Goal: Find specific page/section: Find specific page/section

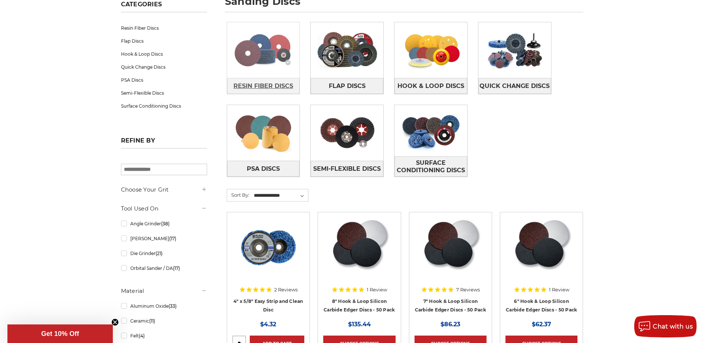
scroll to position [74, 0]
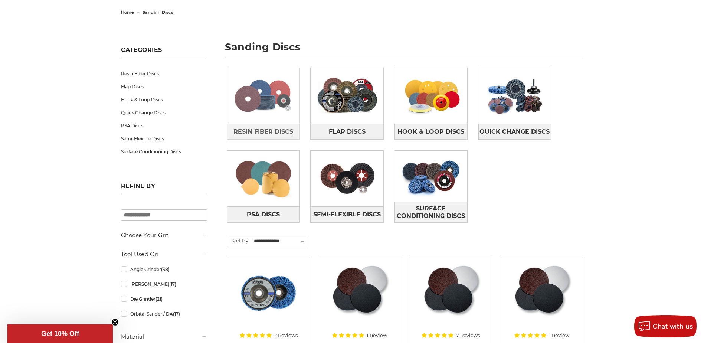
click at [267, 124] on link "Resin Fiber Discs" at bounding box center [263, 132] width 73 height 16
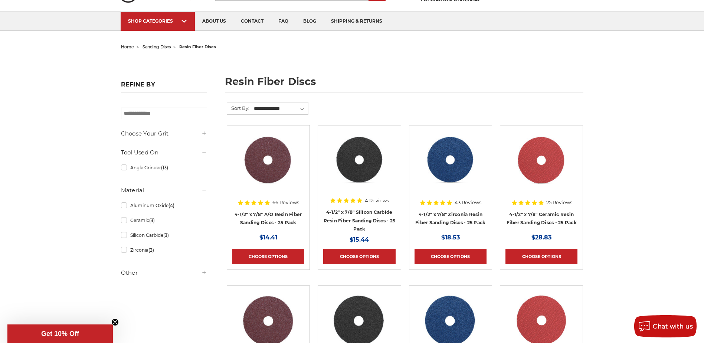
scroll to position [111, 0]
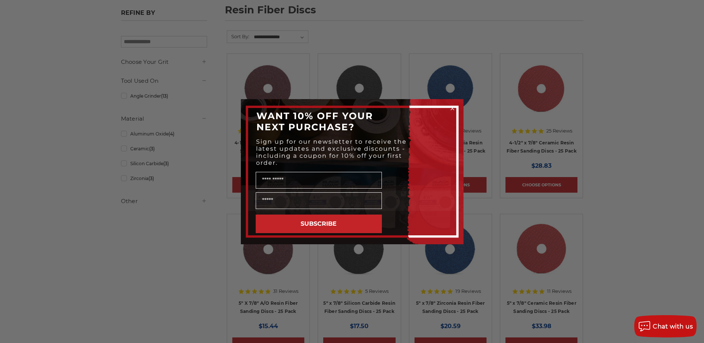
click at [452, 106] on circle "Close dialog" at bounding box center [452, 108] width 7 height 7
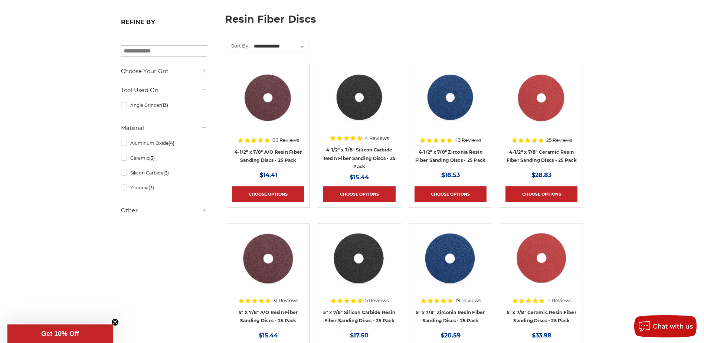
scroll to position [0, 0]
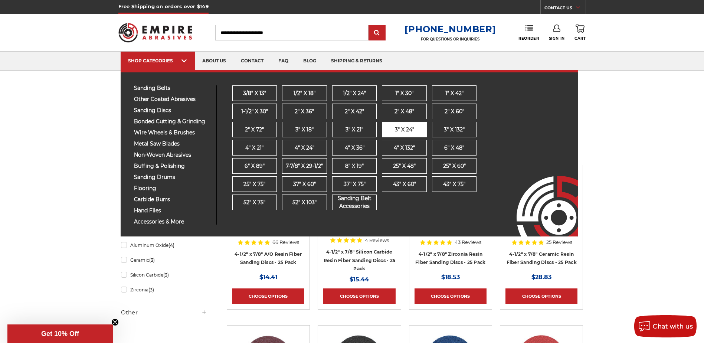
click at [401, 128] on span "3" x 24"" at bounding box center [404, 130] width 19 height 8
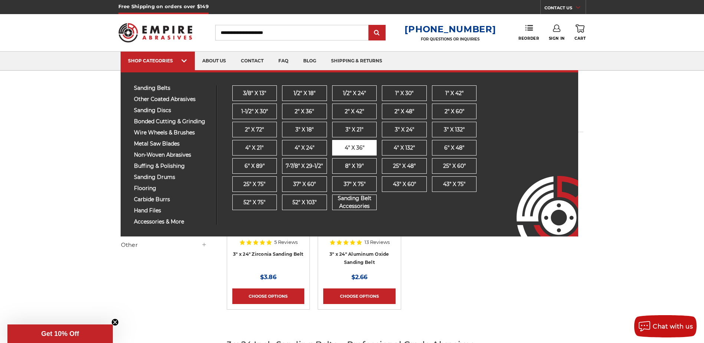
click at [355, 150] on span "4" x 36"" at bounding box center [355, 148] width 20 height 8
